Goal: Task Accomplishment & Management: Use online tool/utility

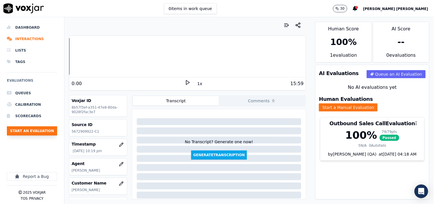
click at [26, 128] on button "Start an Evaluation" at bounding box center [32, 130] width 50 height 9
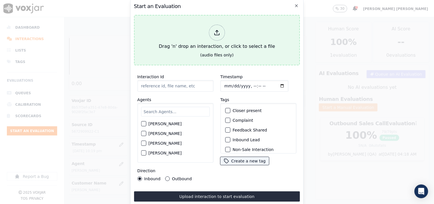
click at [218, 30] on icon at bounding box center [217, 32] width 6 height 6
type input "20250917-114836_4126549083-all.mp3"
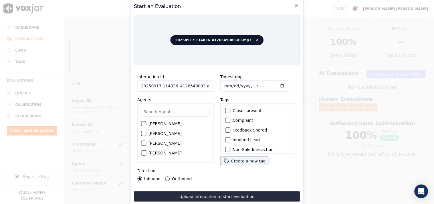
click at [225, 81] on input "Timestamp" at bounding box center [254, 85] width 68 height 11
type input "[DATE]T15:07"
click at [164, 108] on input "text" at bounding box center [175, 112] width 69 height 10
drag, startPoint x: 198, startPoint y: 82, endPoint x: 242, endPoint y: 86, distance: 43.7
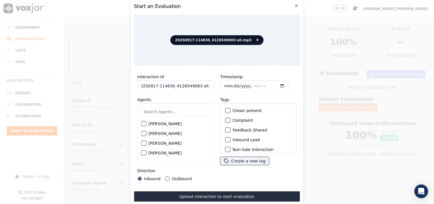
click at [242, 86] on div "Interaction Id 20250917-114836_4126549083-all.mp3 Agents [PERSON_NAME] [PERSON_…" at bounding box center [217, 127] width 166 height 114
type input "20250917-114836_4126549083-C1"
click at [174, 107] on input "text" at bounding box center [175, 112] width 69 height 10
type input "max"
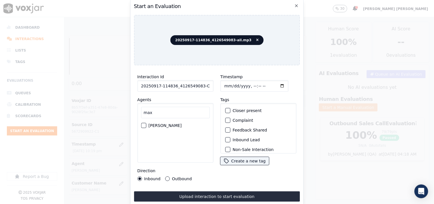
click at [165, 123] on label "[PERSON_NAME]" at bounding box center [164, 125] width 33 height 4
click at [146, 123] on button "[PERSON_NAME]" at bounding box center [143, 125] width 5 height 5
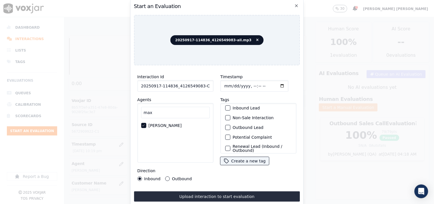
click at [239, 125] on label "Outbound Lead" at bounding box center [247, 127] width 31 height 4
click at [230, 125] on button "Outbound Lead" at bounding box center [227, 127] width 5 height 5
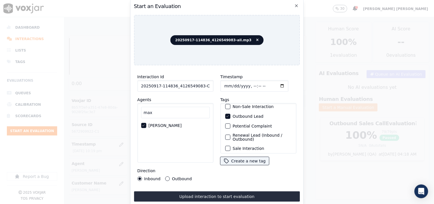
scroll to position [50, 0]
click at [240, 144] on label "Sale Interaction" at bounding box center [247, 146] width 31 height 4
click at [230, 143] on button "Sale Interaction" at bounding box center [227, 145] width 5 height 5
click at [173, 176] on label "Outbound" at bounding box center [182, 178] width 20 height 4
click at [170, 176] on button "Outbound" at bounding box center [167, 178] width 5 height 5
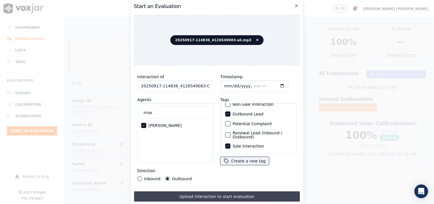
click at [208, 194] on button "Upload interaction to start evaluation" at bounding box center [217, 196] width 166 height 10
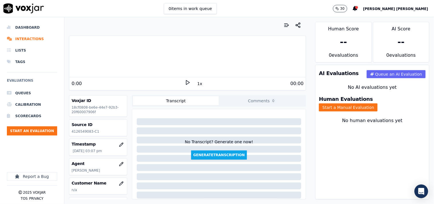
click at [382, 106] on div "Human Evaluations Start a Manual Evaluation" at bounding box center [372, 104] width 114 height 22
click at [377, 104] on button "Start a Manual Evaluation" at bounding box center [348, 107] width 59 height 8
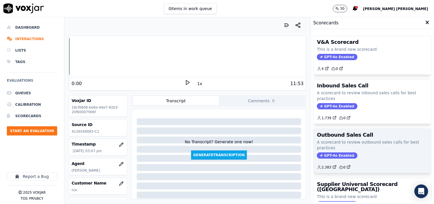
click at [327, 156] on span "GPT-4o Enabled" at bounding box center [337, 155] width 40 height 6
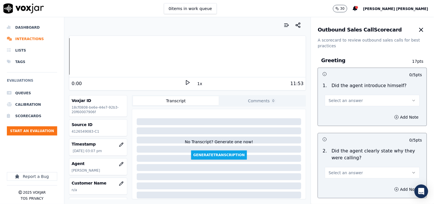
click at [344, 98] on span "Select an answer" at bounding box center [346, 100] width 34 height 6
click at [338, 109] on div "Yes" at bounding box center [362, 113] width 84 height 9
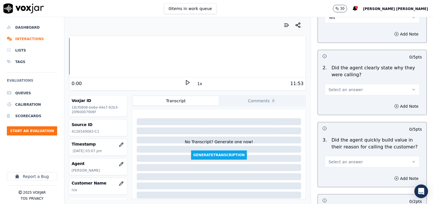
scroll to position [95, 0]
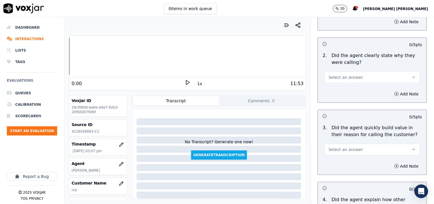
click at [342, 79] on span "Select an answer" at bounding box center [346, 77] width 34 height 6
click at [339, 95] on div "No" at bounding box center [362, 99] width 84 height 9
click at [345, 77] on button "No" at bounding box center [372, 76] width 95 height 11
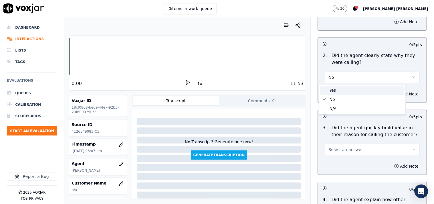
click at [341, 90] on div "Yes" at bounding box center [362, 89] width 84 height 9
click at [346, 141] on div "Select an answer" at bounding box center [372, 146] width 104 height 17
click at [347, 146] on span "Select an answer" at bounding box center [346, 149] width 34 height 6
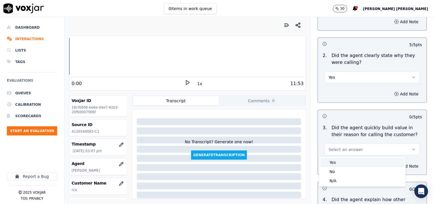
click at [337, 160] on div "Yes" at bounding box center [362, 162] width 84 height 9
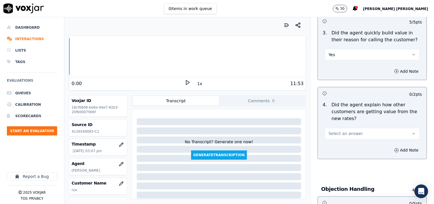
scroll to position [190, 0]
click at [355, 130] on button "Select an answer" at bounding box center [372, 132] width 95 height 11
click at [341, 155] on div "No" at bounding box center [362, 154] width 84 height 9
click at [345, 132] on button "No" at bounding box center [372, 132] width 95 height 11
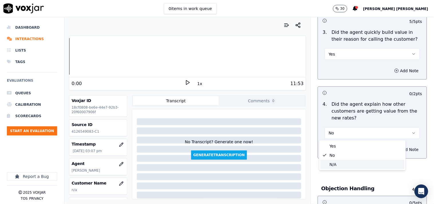
click at [336, 167] on div "N/A" at bounding box center [362, 164] width 84 height 9
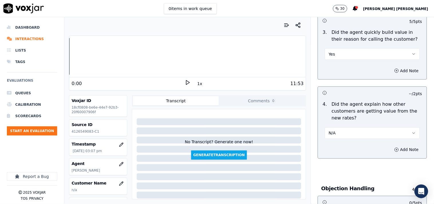
scroll to position [318, 0]
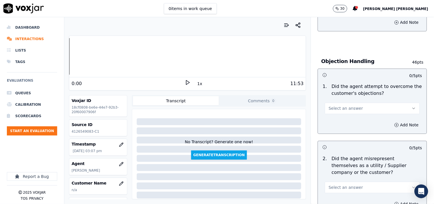
click at [345, 106] on span "Select an answer" at bounding box center [346, 108] width 34 height 6
click at [342, 123] on div "Yes" at bounding box center [362, 120] width 84 height 9
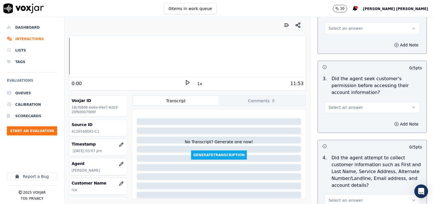
click at [347, 91] on p "Did the agent seek customer's permission before accessing their account informa…" at bounding box center [377, 85] width 90 height 21
click at [346, 106] on span "Select an answer" at bounding box center [346, 107] width 34 height 6
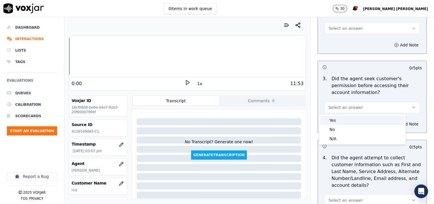
click at [342, 120] on div "Yes" at bounding box center [362, 120] width 84 height 9
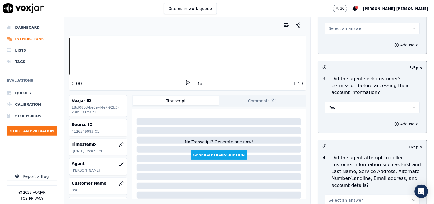
scroll to position [604, 0]
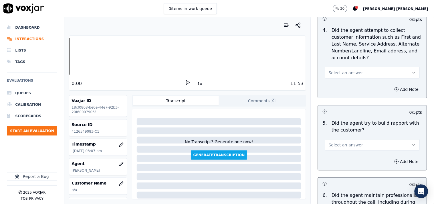
click at [348, 62] on div "Select an answer" at bounding box center [372, 69] width 104 height 17
click at [344, 73] on span "Select an answer" at bounding box center [346, 73] width 34 height 6
click at [341, 88] on div "Yes" at bounding box center [362, 85] width 84 height 9
click at [341, 88] on div "Add Note" at bounding box center [372, 89] width 109 height 17
click at [352, 71] on button "Yes" at bounding box center [372, 72] width 95 height 11
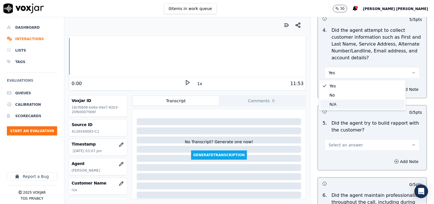
click at [342, 100] on div "N/A" at bounding box center [362, 103] width 84 height 9
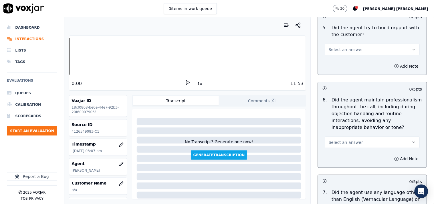
scroll to position [667, 0]
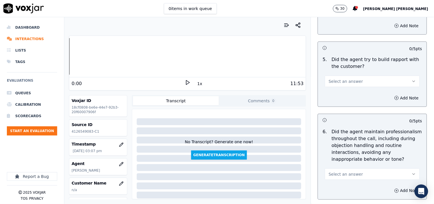
click at [344, 82] on span "Select an answer" at bounding box center [346, 81] width 34 height 6
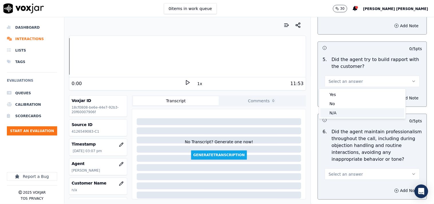
click at [335, 112] on div "N/A" at bounding box center [362, 112] width 84 height 9
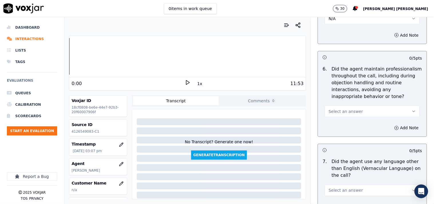
scroll to position [731, 0]
click at [336, 110] on span "Select an answer" at bounding box center [346, 111] width 34 height 6
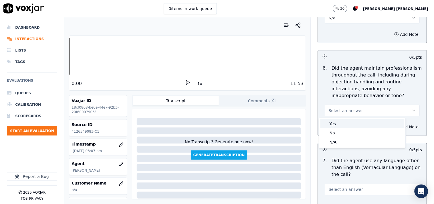
click at [332, 120] on div "Yes" at bounding box center [362, 123] width 84 height 9
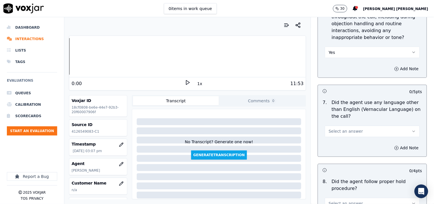
scroll to position [794, 0]
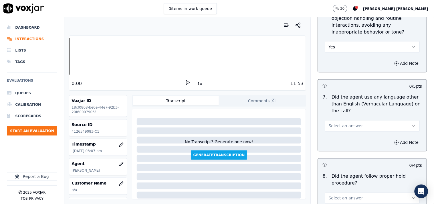
click at [333, 122] on button "Select an answer" at bounding box center [372, 125] width 95 height 11
click at [333, 146] on div "No" at bounding box center [362, 148] width 84 height 9
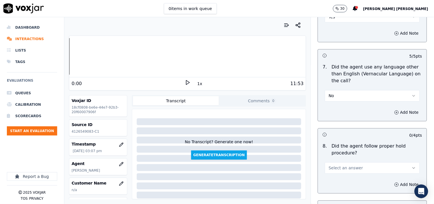
scroll to position [858, 0]
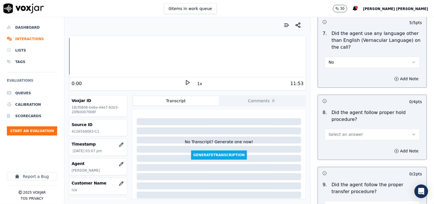
click at [341, 135] on span "Select an answer" at bounding box center [346, 134] width 34 height 6
click at [338, 145] on div "Yes" at bounding box center [362, 147] width 84 height 9
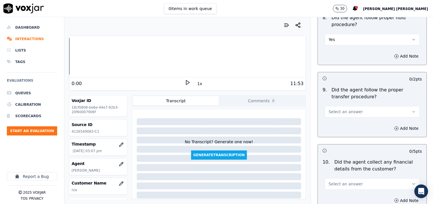
scroll to position [953, 0]
click at [341, 111] on span "Select an answer" at bounding box center [346, 111] width 34 height 6
click at [340, 122] on div "Yes" at bounding box center [362, 124] width 84 height 9
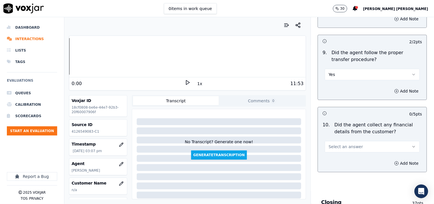
scroll to position [1016, 0]
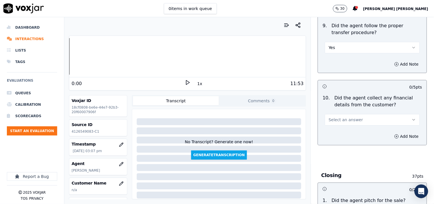
click at [343, 119] on span "Select an answer" at bounding box center [346, 120] width 34 height 6
click at [344, 142] on div "No" at bounding box center [362, 141] width 84 height 9
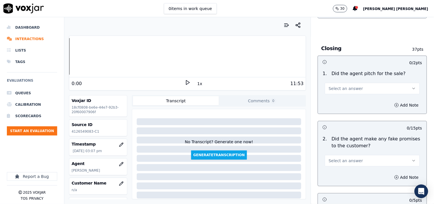
scroll to position [1144, 0]
click at [343, 90] on span "Select an answer" at bounding box center [346, 88] width 34 height 6
click at [344, 101] on div "Yes" at bounding box center [362, 101] width 84 height 9
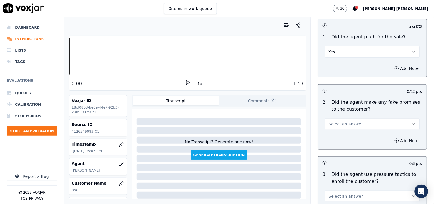
scroll to position [1207, 0]
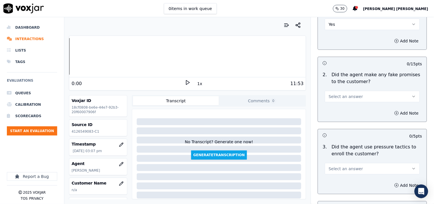
click at [342, 100] on button "Select an answer" at bounding box center [372, 96] width 95 height 11
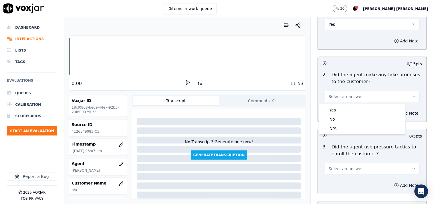
click at [343, 96] on span "Select an answer" at bounding box center [346, 96] width 34 height 6
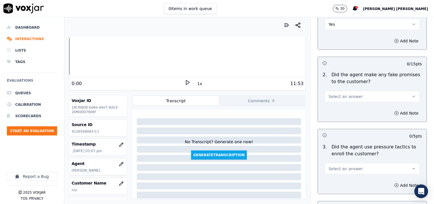
click at [342, 98] on span "Select an answer" at bounding box center [346, 96] width 34 height 6
click at [341, 116] on div "No" at bounding box center [362, 118] width 84 height 9
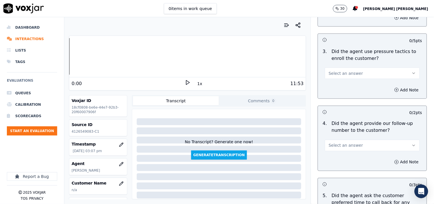
click at [341, 78] on button "Select an answer" at bounding box center [372, 72] width 95 height 11
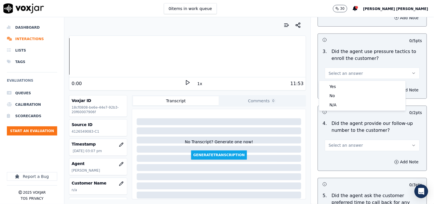
click at [342, 75] on span "Select an answer" at bounding box center [346, 73] width 34 height 6
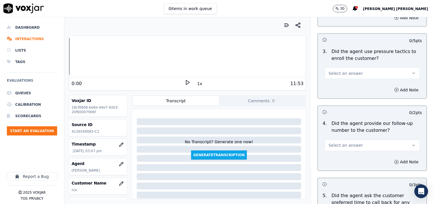
click at [342, 75] on span "Select an answer" at bounding box center [346, 73] width 34 height 6
click at [341, 95] on div "No" at bounding box center [362, 95] width 84 height 9
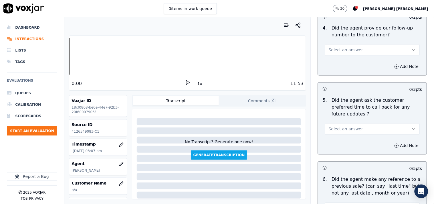
click at [344, 53] on button "Select an answer" at bounding box center [372, 49] width 95 height 11
click at [342, 66] on div "Yes" at bounding box center [362, 63] width 84 height 9
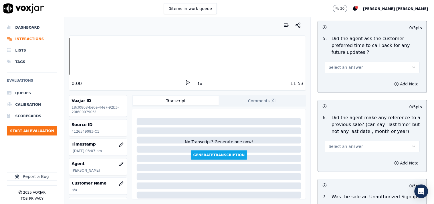
scroll to position [1461, 0]
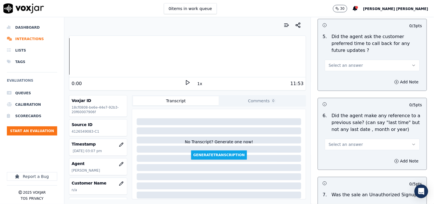
click at [344, 63] on button "Select an answer" at bounding box center [372, 64] width 95 height 11
click at [340, 81] on div "No" at bounding box center [362, 80] width 84 height 9
click at [349, 59] on button "No" at bounding box center [372, 64] width 95 height 11
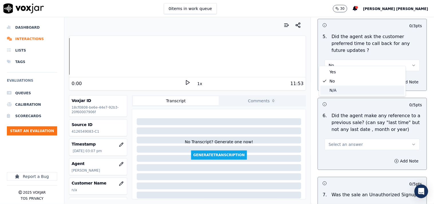
click at [345, 94] on div "N/A" at bounding box center [362, 89] width 84 height 9
click at [341, 141] on span "Select an answer" at bounding box center [346, 144] width 34 height 6
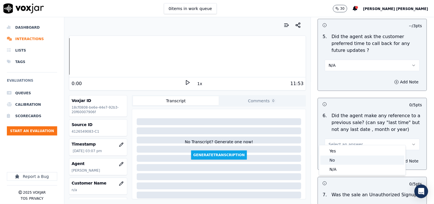
click at [340, 155] on div "No" at bounding box center [362, 159] width 84 height 9
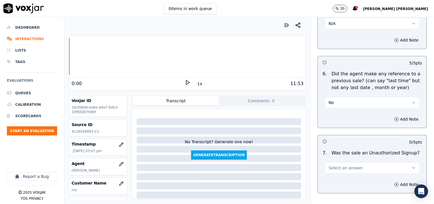
scroll to position [1525, 0]
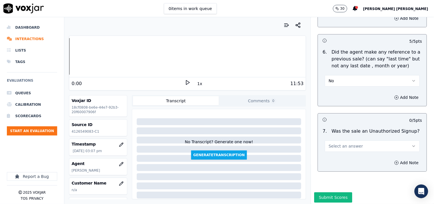
click at [341, 143] on span "Select an answer" at bounding box center [346, 146] width 34 height 6
click at [337, 161] on div "No" at bounding box center [362, 161] width 84 height 9
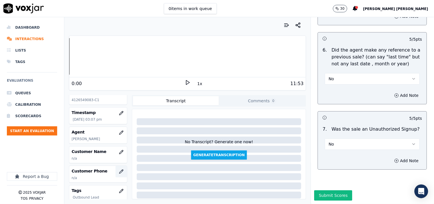
scroll to position [32, 0]
click at [115, 158] on p "n/a" at bounding box center [97, 158] width 53 height 5
click at [119, 153] on icon "button" at bounding box center [121, 151] width 5 height 5
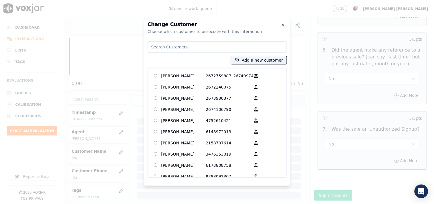
paste input "[PERSON_NAME]"
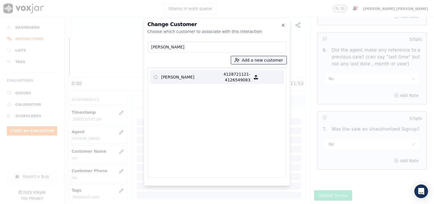
type input "[PERSON_NAME]"
click at [238, 75] on p "4128721121-4126549083" at bounding box center [228, 76] width 45 height 11
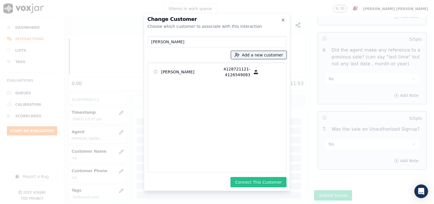
click at [260, 181] on button "Connect This Customer" at bounding box center [258, 182] width 56 height 10
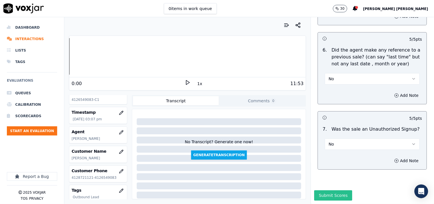
click at [321, 190] on button "Submit Scores" at bounding box center [333, 195] width 38 height 10
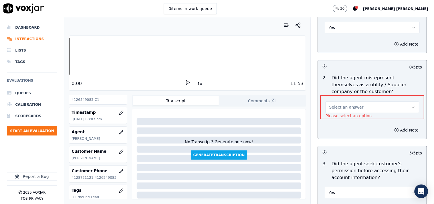
scroll to position [397, 0]
click at [377, 112] on button "Select an answer" at bounding box center [372, 107] width 94 height 11
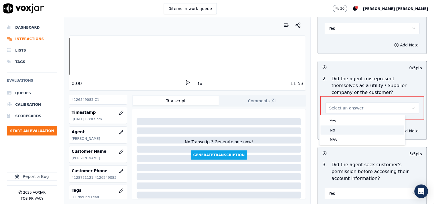
click at [363, 128] on div "No" at bounding box center [362, 129] width 83 height 9
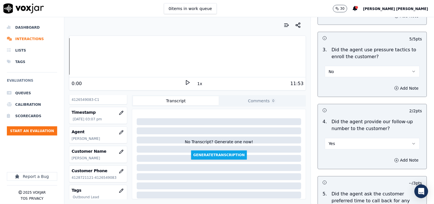
scroll to position [1535, 0]
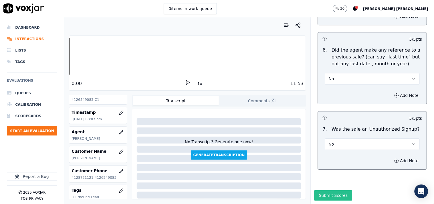
click at [329, 190] on button "Submit Scores" at bounding box center [333, 195] width 38 height 10
